Goal: Obtain resource: Download file/media

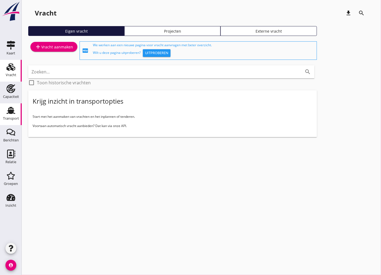
click at [10, 112] on use at bounding box center [11, 110] width 9 height 7
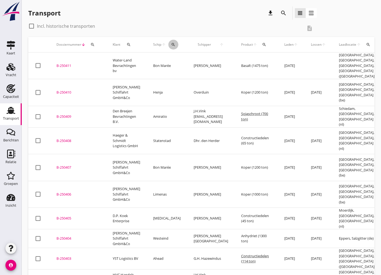
click at [171, 45] on icon "search" at bounding box center [173, 44] width 4 height 4
click at [179, 56] on input "Zoek op (scheeps)naam" at bounding box center [194, 60] width 56 height 9
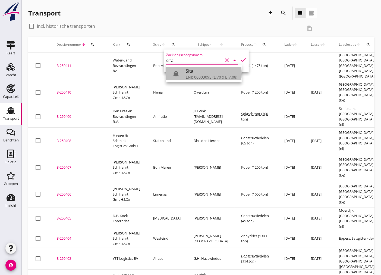
click at [224, 72] on div "Sita" at bounding box center [212, 71] width 52 height 7
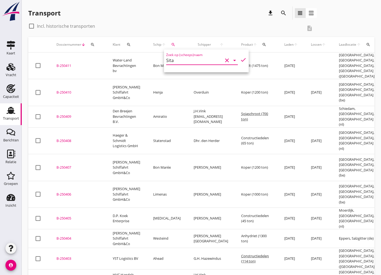
click at [242, 60] on icon "check" at bounding box center [243, 59] width 7 height 7
type input "Sita"
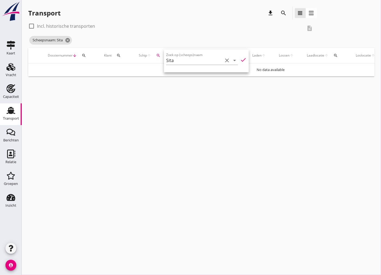
click at [31, 25] on div at bounding box center [31, 25] width 9 height 9
checkbox input "true"
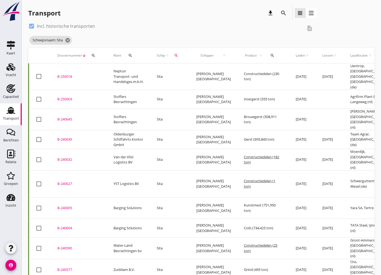
scroll to position [30, 0]
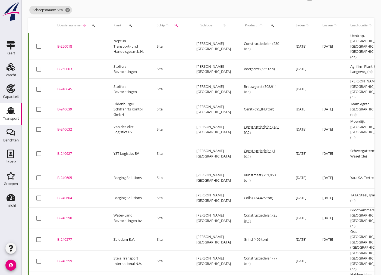
click at [63, 175] on div "B-240605" at bounding box center [78, 177] width 43 height 5
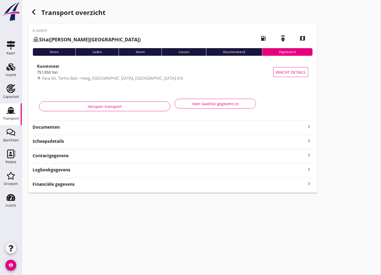
click at [162, 124] on strong "Documenten" at bounding box center [169, 127] width 273 height 6
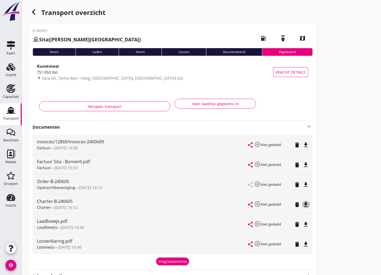
click at [305, 204] on icon "file_download" at bounding box center [306, 204] width 7 height 7
